Goal: Use online tool/utility

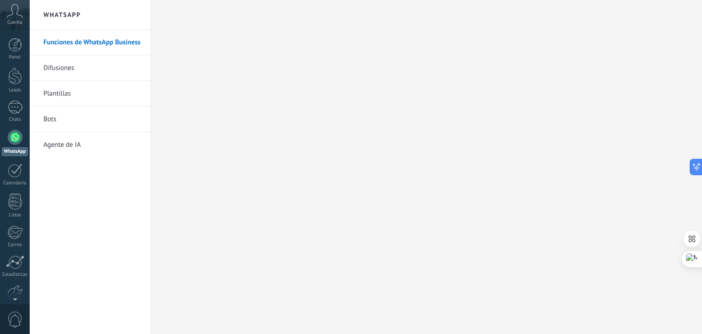
click at [70, 141] on link "Agente de IA" at bounding box center [92, 145] width 98 height 26
click at [75, 147] on link "Agente de IA" at bounding box center [92, 145] width 98 height 26
click at [64, 141] on link "Agente de IA" at bounding box center [92, 145] width 98 height 26
click at [64, 141] on body ".abccls-1,.abccls-2{fill-rule:evenodd}.abccls-2{fill:#fff} .abfcls-1{fill:none}…" at bounding box center [351, 167] width 702 height 334
click at [265, 53] on div at bounding box center [427, 167] width 552 height 334
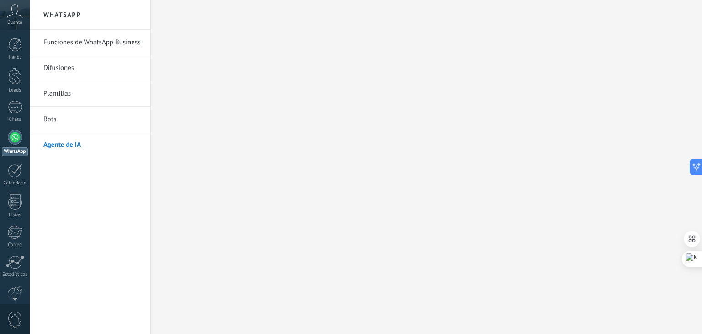
drag, startPoint x: 265, startPoint y: 53, endPoint x: 201, endPoint y: 44, distance: 65.1
click at [201, 44] on div at bounding box center [427, 167] width 552 height 334
click at [50, 140] on link "Agente de IA" at bounding box center [92, 145] width 98 height 26
click at [693, 282] on icon at bounding box center [692, 279] width 8 height 8
click at [663, 293] on div at bounding box center [427, 167] width 552 height 334
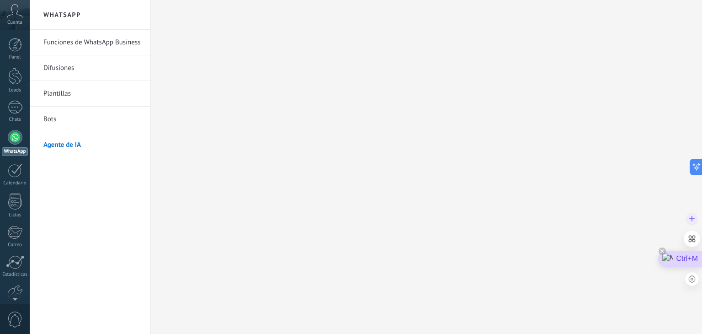
click at [691, 261] on div "Ctrl+M" at bounding box center [681, 259] width 44 height 16
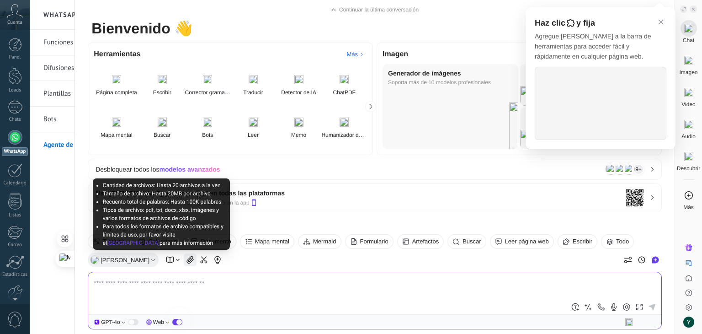
click at [184, 264] on span at bounding box center [190, 259] width 13 height 13
click at [186, 257] on icon at bounding box center [190, 260] width 8 height 8
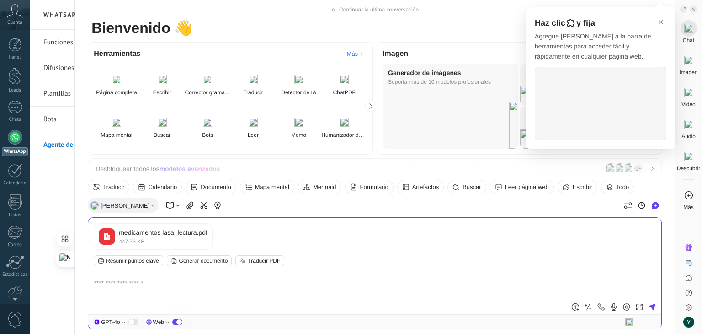
click at [135, 276] on div at bounding box center [374, 285] width 573 height 27
click at [163, 287] on textarea at bounding box center [375, 289] width 563 height 22
type textarea "*******"
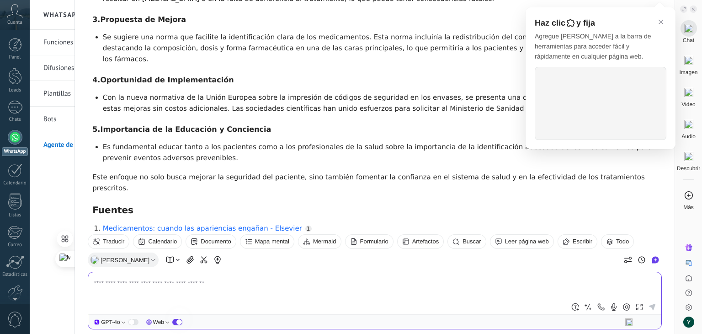
scroll to position [481, 0]
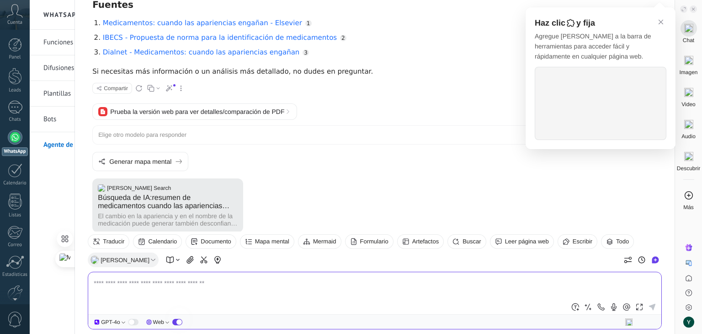
click at [150, 194] on div "Búsqueda de IA : resumen de medicamentos cuando las apariencias engañan" at bounding box center [168, 202] width 140 height 16
